Goal: Information Seeking & Learning: Learn about a topic

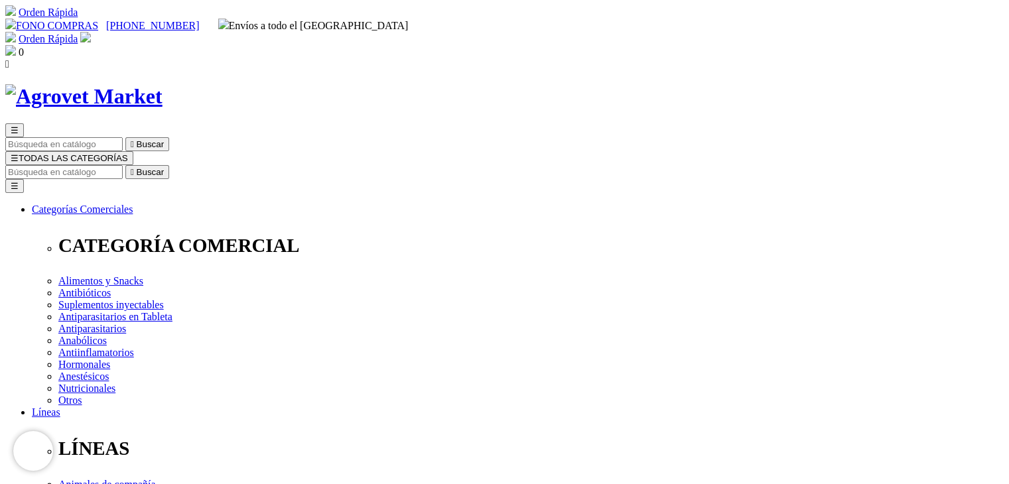
click at [123, 165] on input "Buscar" at bounding box center [63, 172] width 117 height 14
type input "avivet"
click at [201, 165] on button " Buscar" at bounding box center [223, 172] width 44 height 14
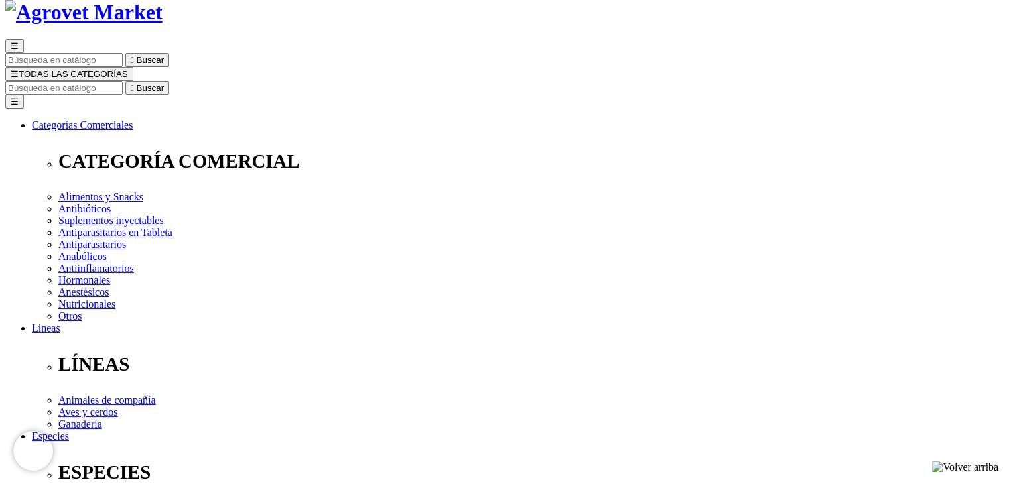
scroll to position [95, 0]
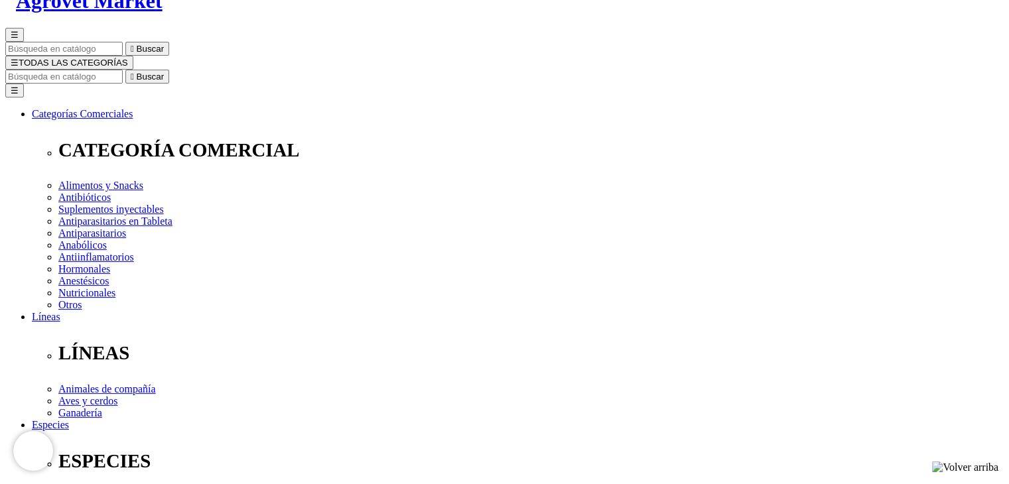
checkbox input "true"
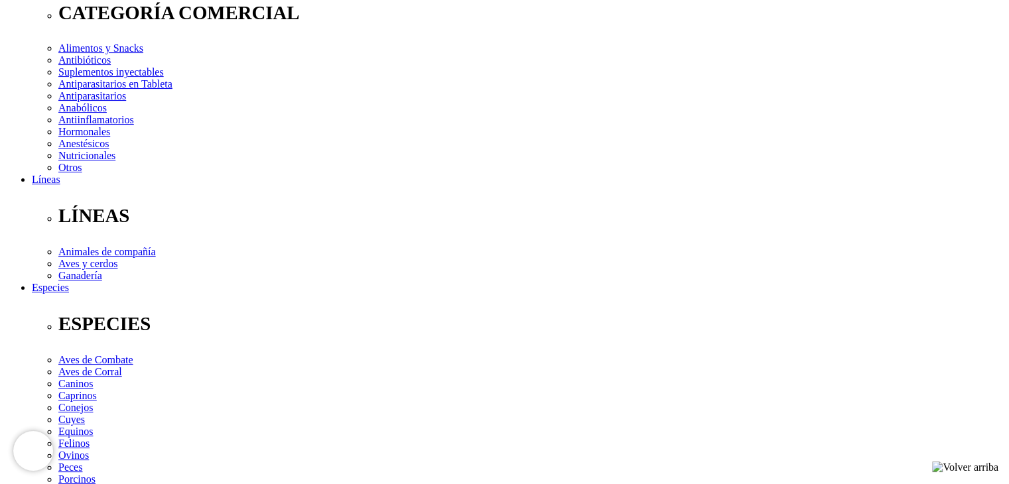
scroll to position [233, 0]
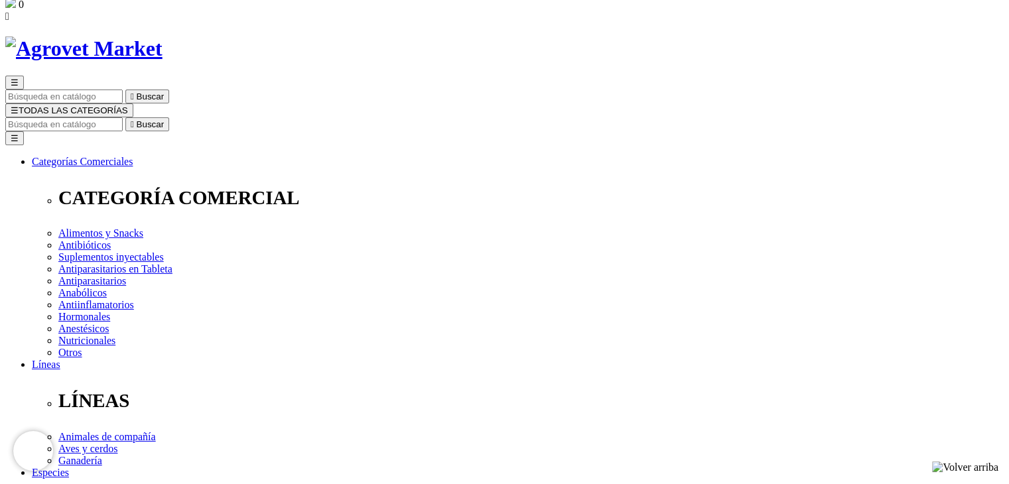
scroll to position [44, 0]
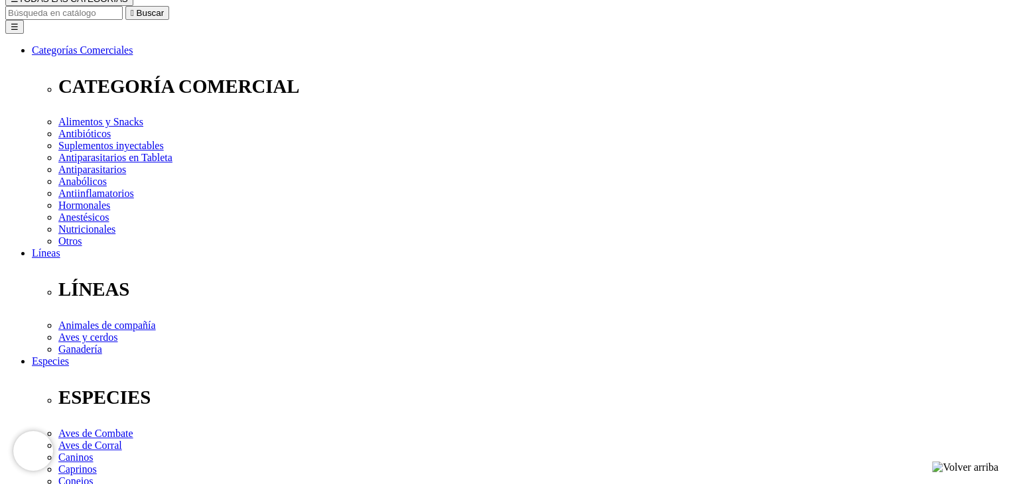
scroll to position [239, 0]
